Goal: Information Seeking & Learning: Learn about a topic

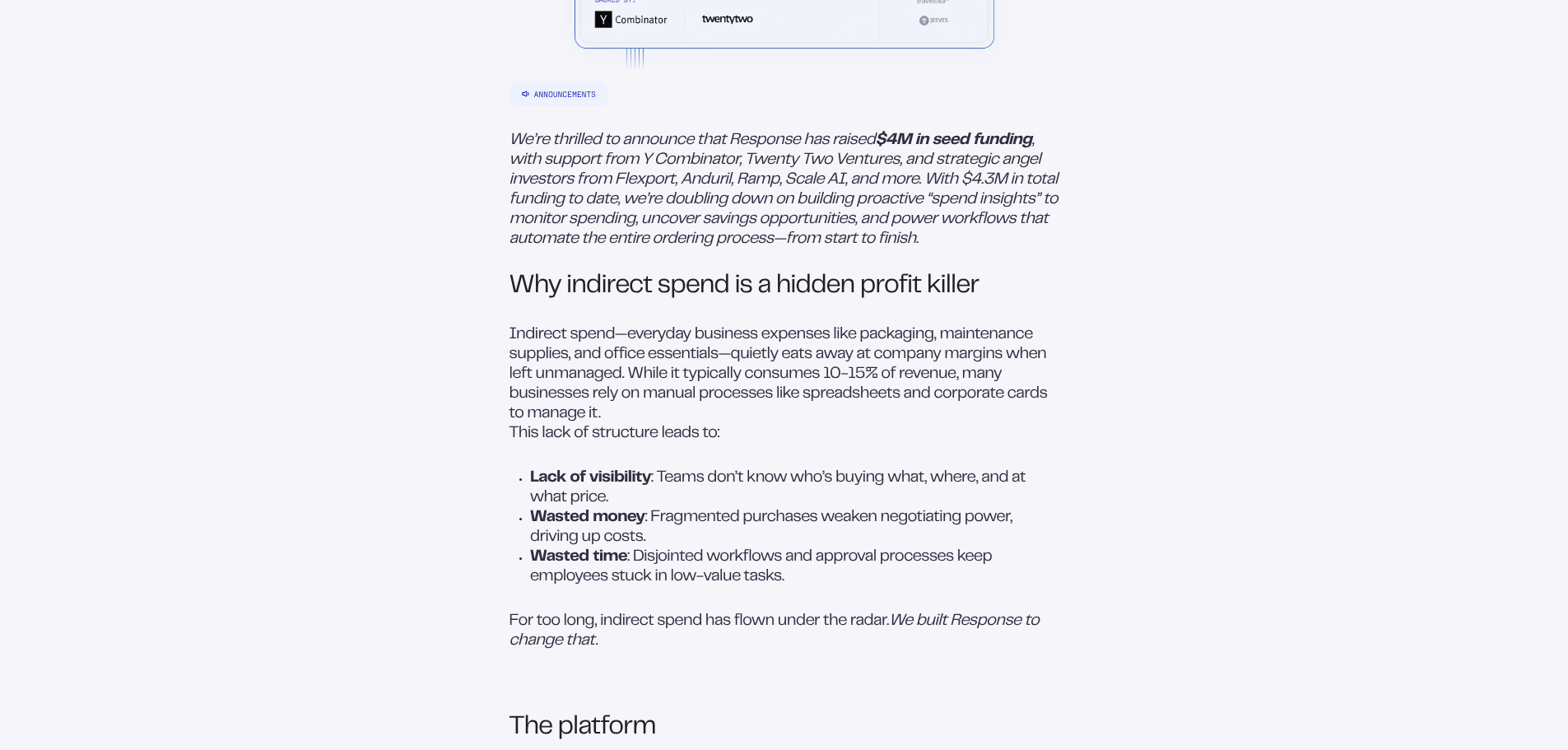
scroll to position [906, 0]
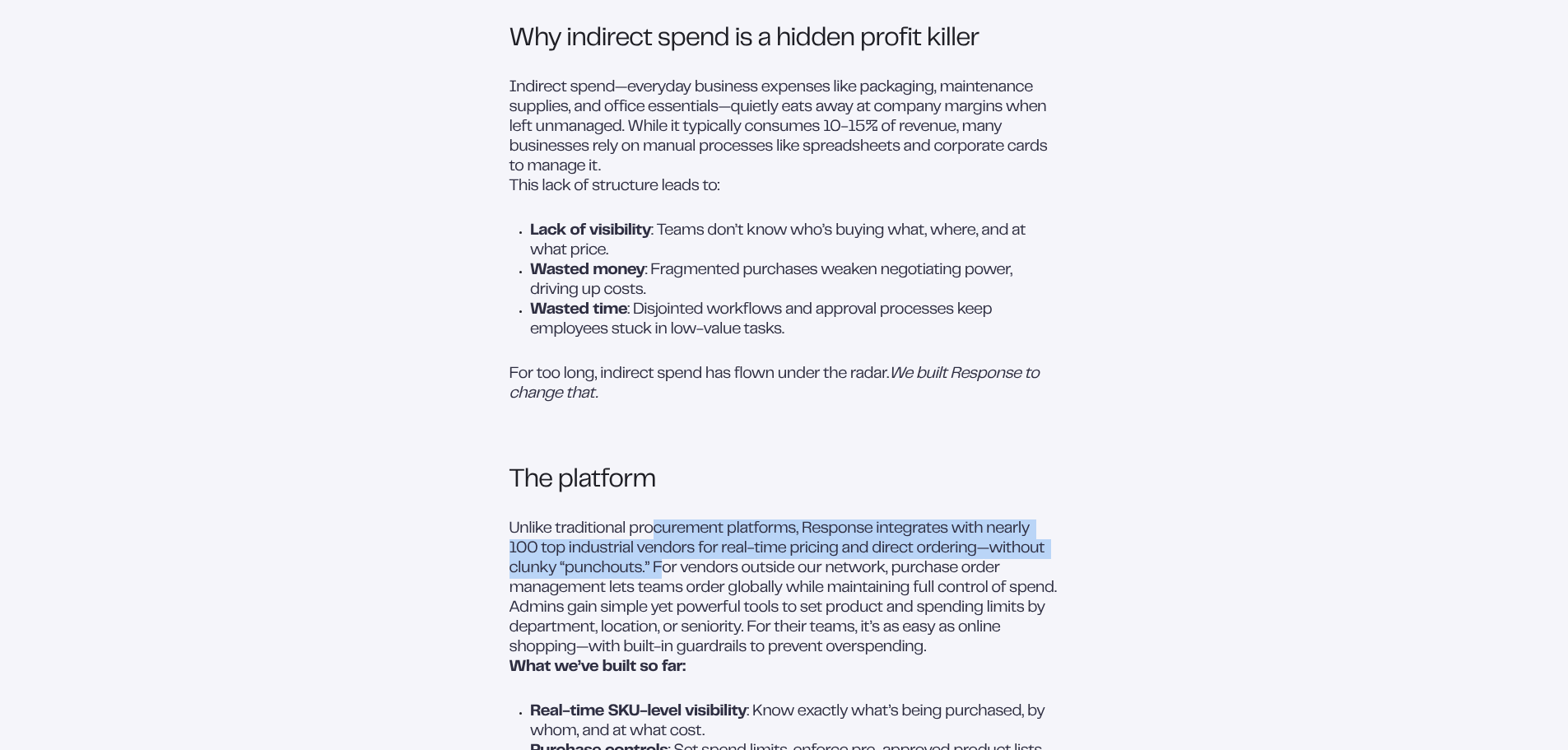
drag, startPoint x: 652, startPoint y: 543, endPoint x: 659, endPoint y: 582, distance: 39.6
click at [659, 582] on p "Unlike traditional procurement platforms, Response integrates with nearly 100 t…" at bounding box center [784, 558] width 550 height 79
click at [657, 572] on p "Unlike traditional procurement platforms, Response integrates with nearly 100 t…" at bounding box center [784, 558] width 550 height 79
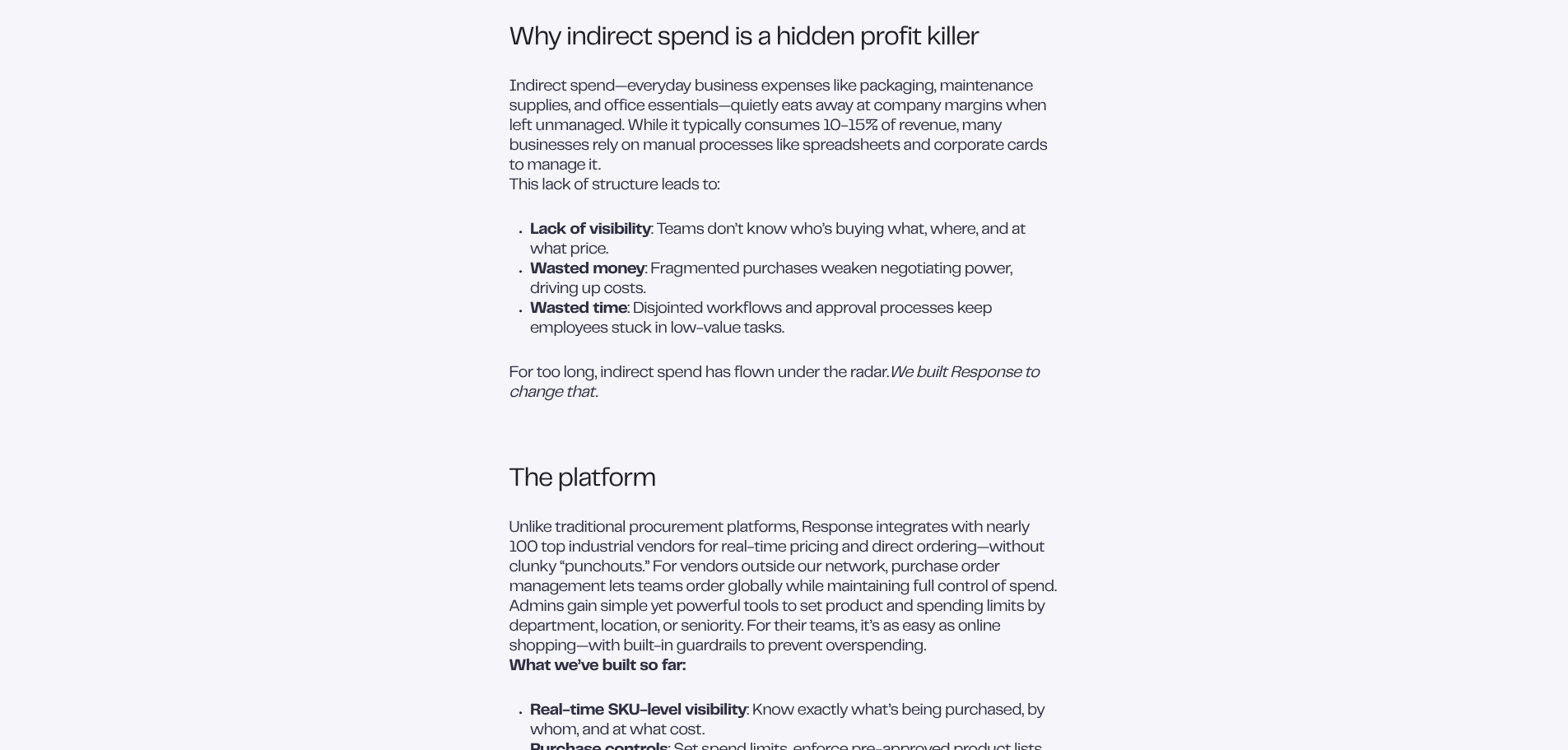
scroll to position [988, 0]
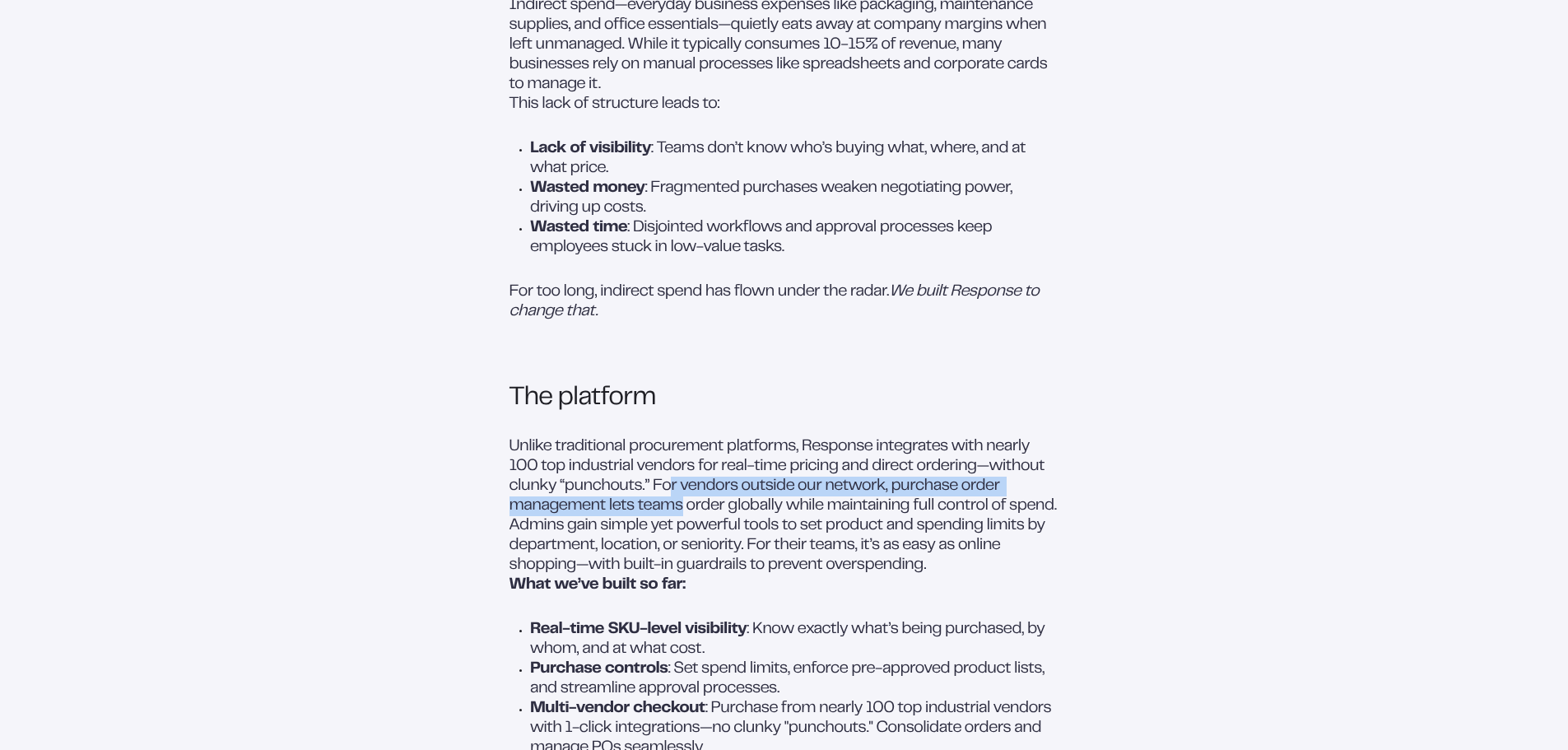
drag, startPoint x: 668, startPoint y: 503, endPoint x: 679, endPoint y: 526, distance: 25.5
click at [679, 516] on p "Unlike traditional procurement platforms, Response integrates with nearly 100 t…" at bounding box center [784, 476] width 550 height 79
click at [736, 509] on p "Unlike traditional procurement platforms, Response integrates with nearly 100 t…" at bounding box center [784, 476] width 550 height 79
click at [684, 516] on p "Unlike traditional procurement platforms, Response integrates with nearly 100 t…" at bounding box center [784, 476] width 550 height 79
click at [682, 516] on p "Unlike traditional procurement platforms, Response integrates with nearly 100 t…" at bounding box center [784, 476] width 550 height 79
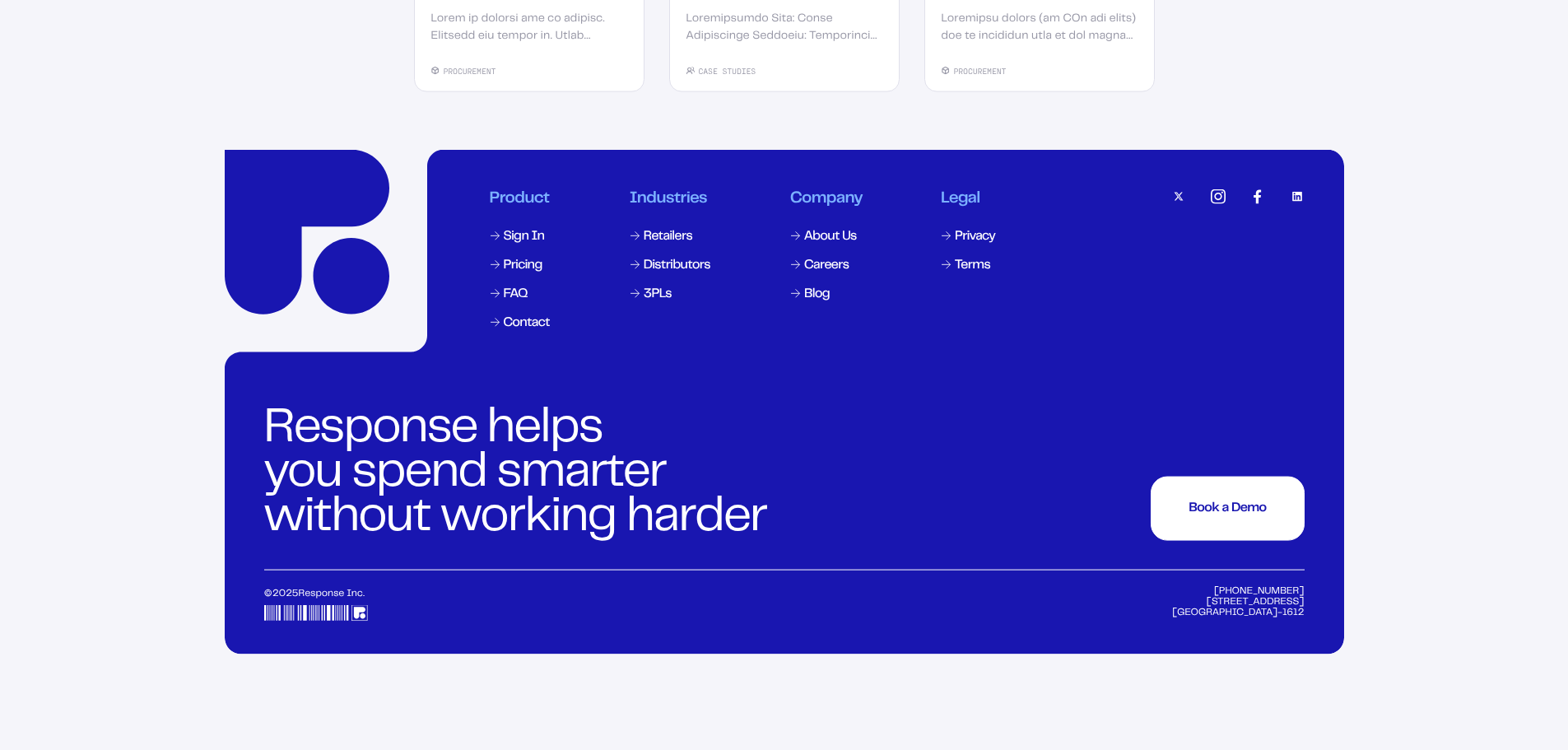
scroll to position [3455, 0]
